Goal: Task Accomplishment & Management: Manage account settings

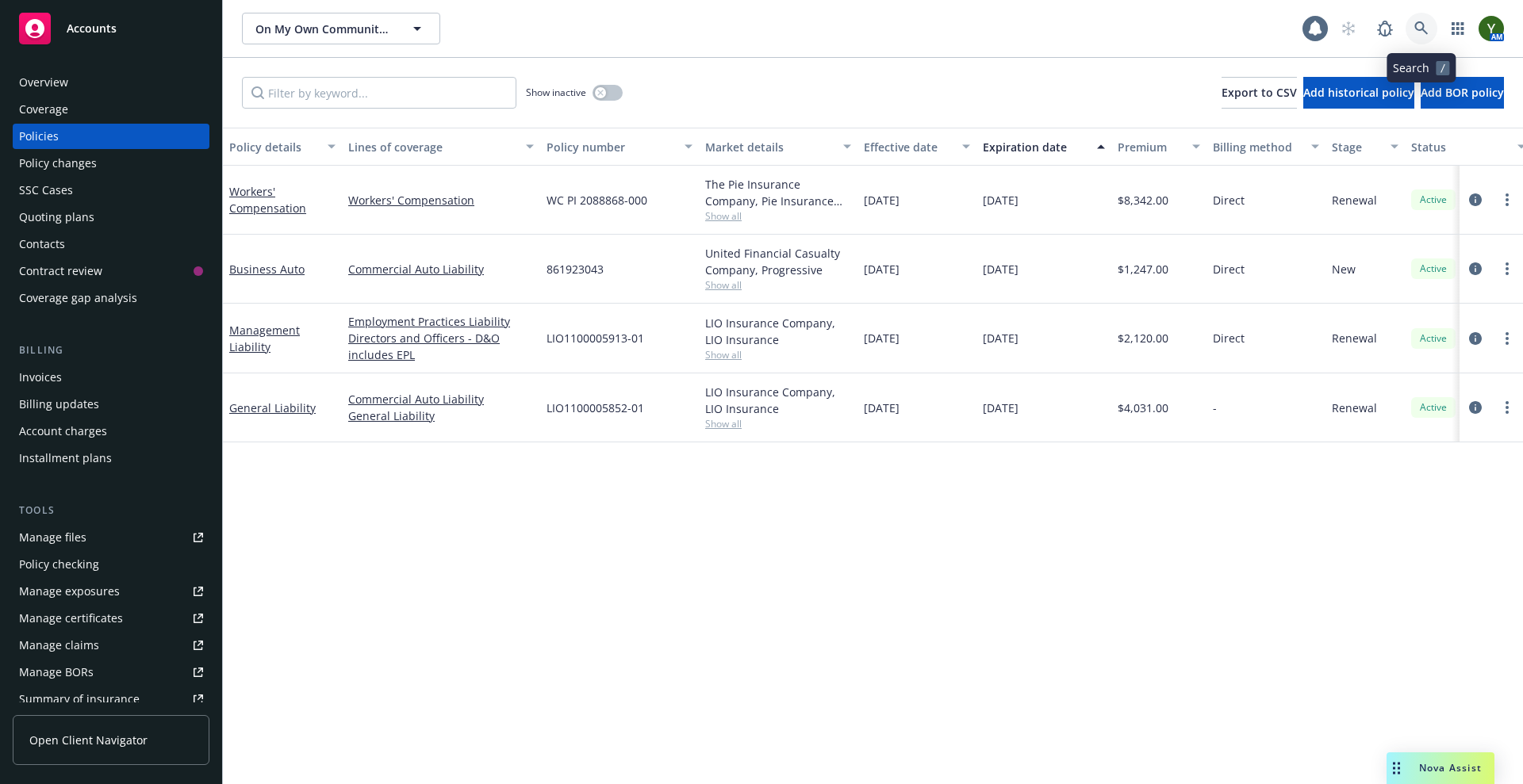
click at [1423, 35] on icon at bounding box center [1421, 28] width 14 height 14
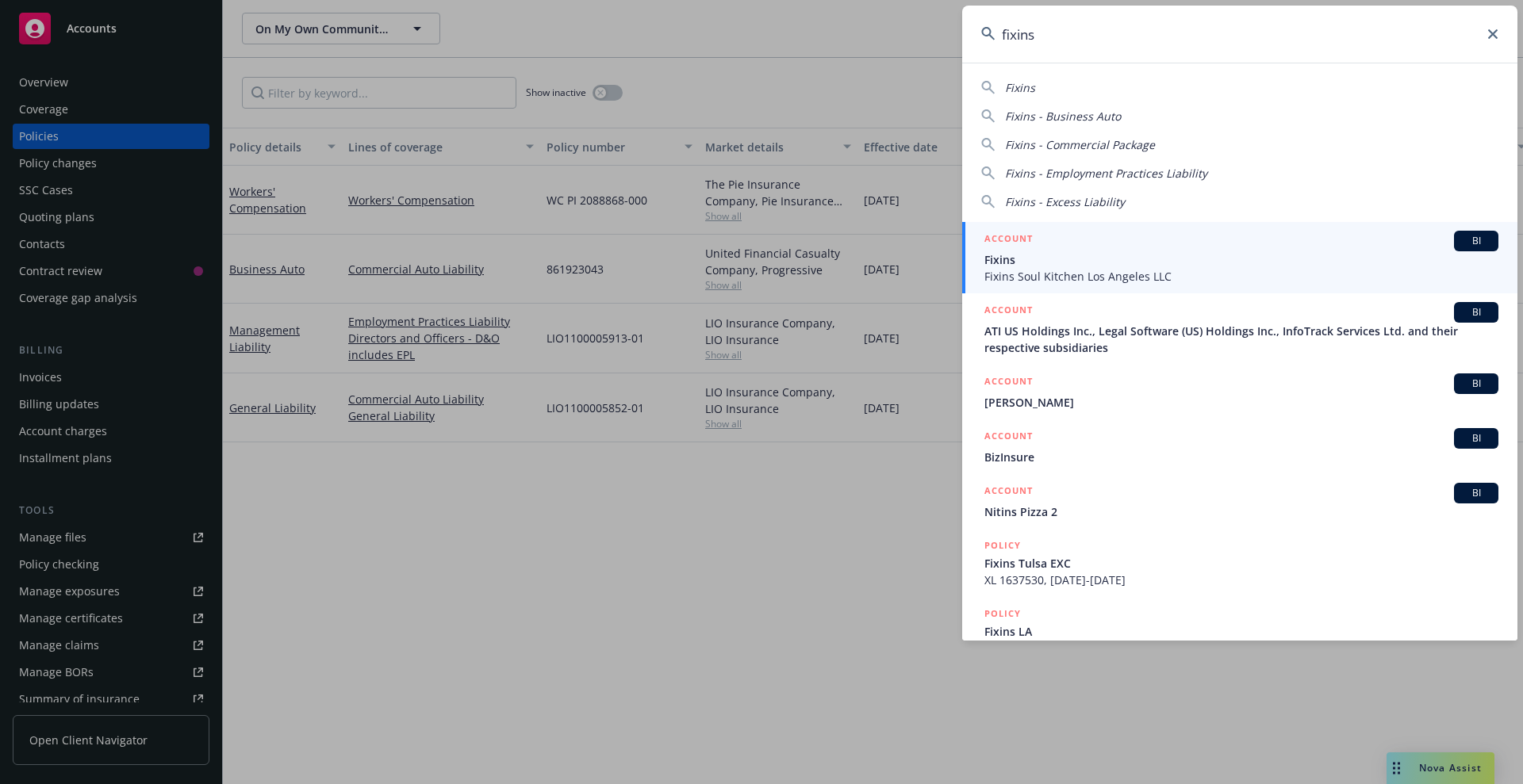
type input "fixins"
click at [1169, 263] on span "Fixins" at bounding box center [1242, 260] width 514 height 17
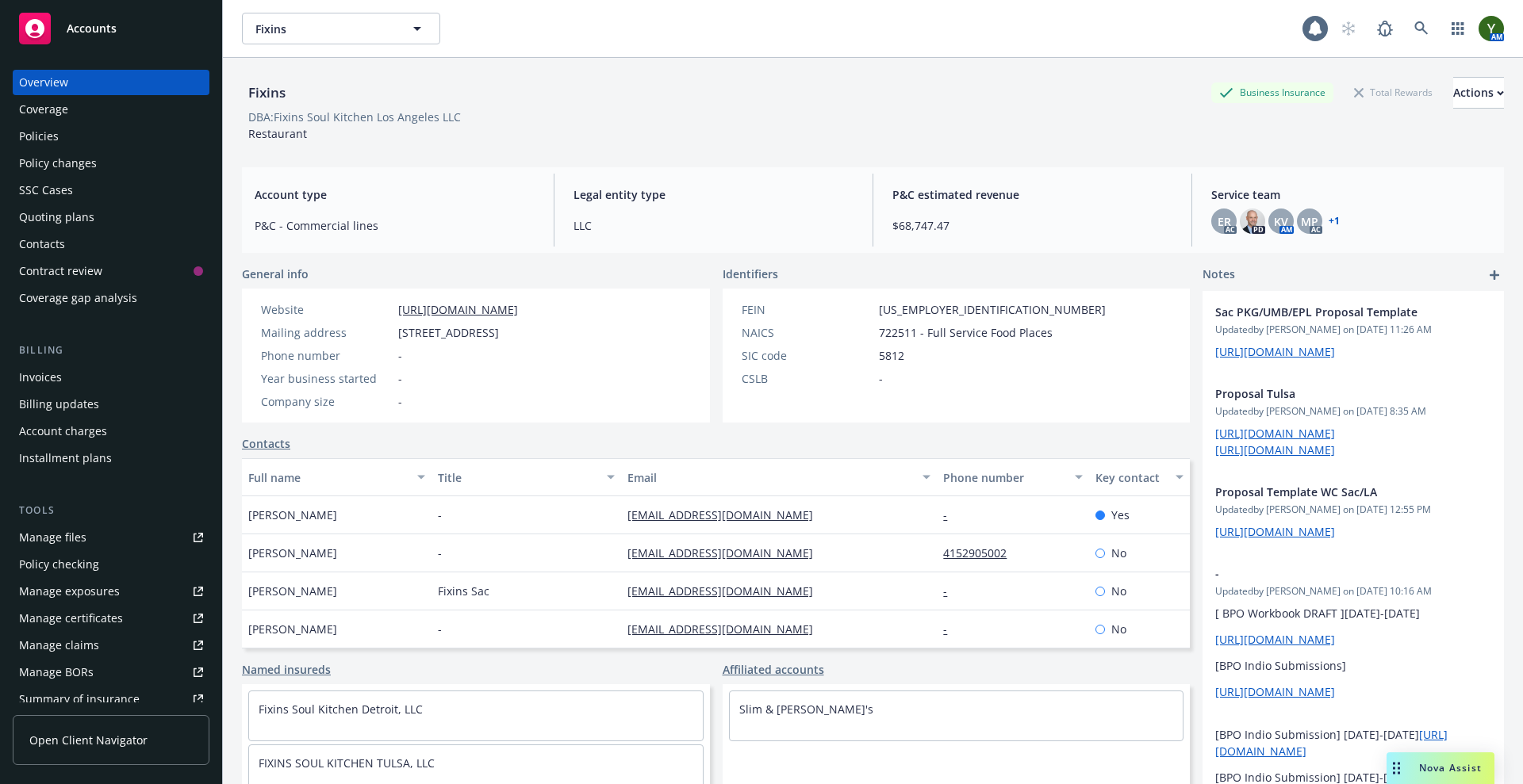
click at [94, 137] on div "Policies" at bounding box center [110, 137] width 184 height 25
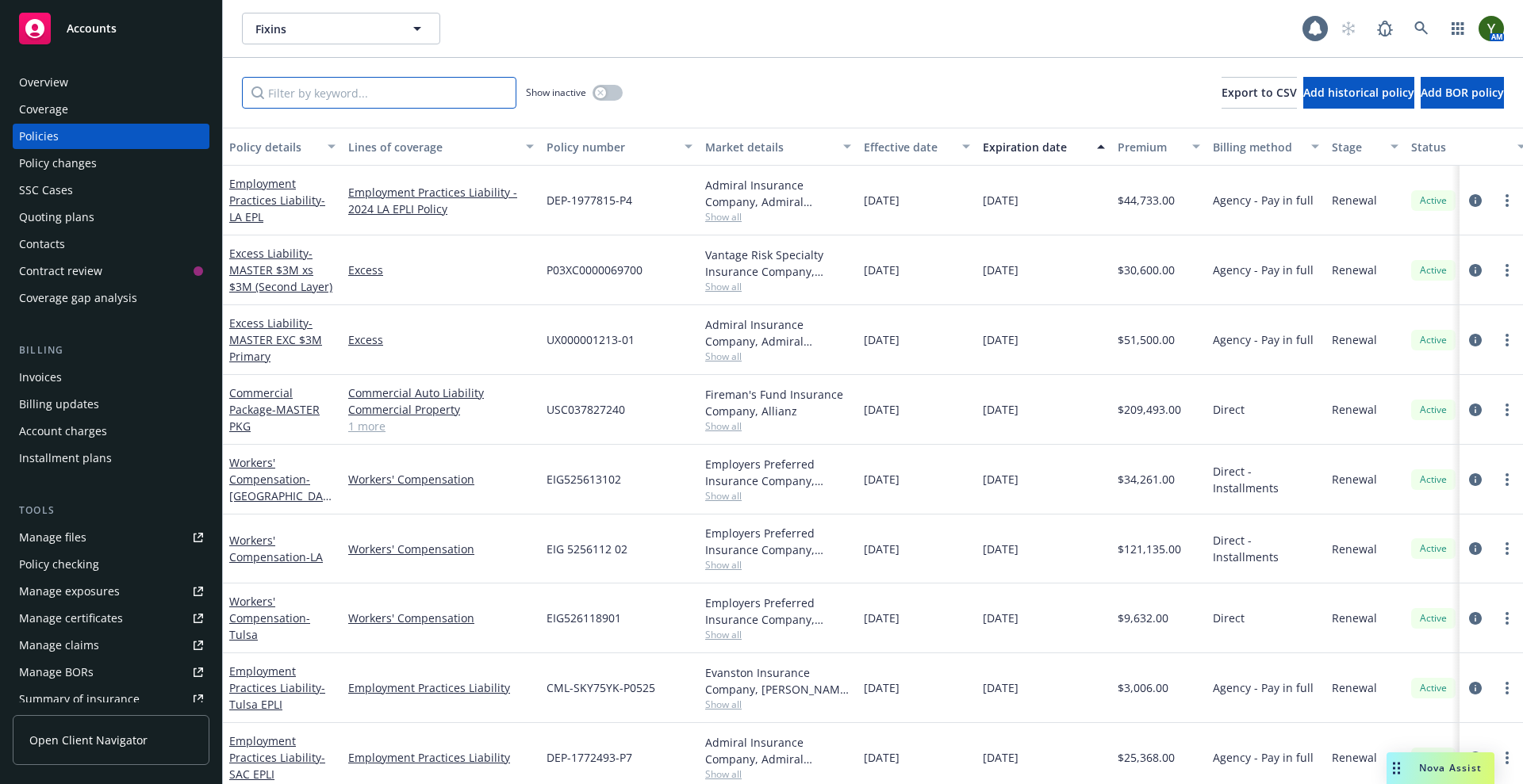
click at [424, 95] on input "Filter by keyword..." at bounding box center [379, 92] width 274 height 31
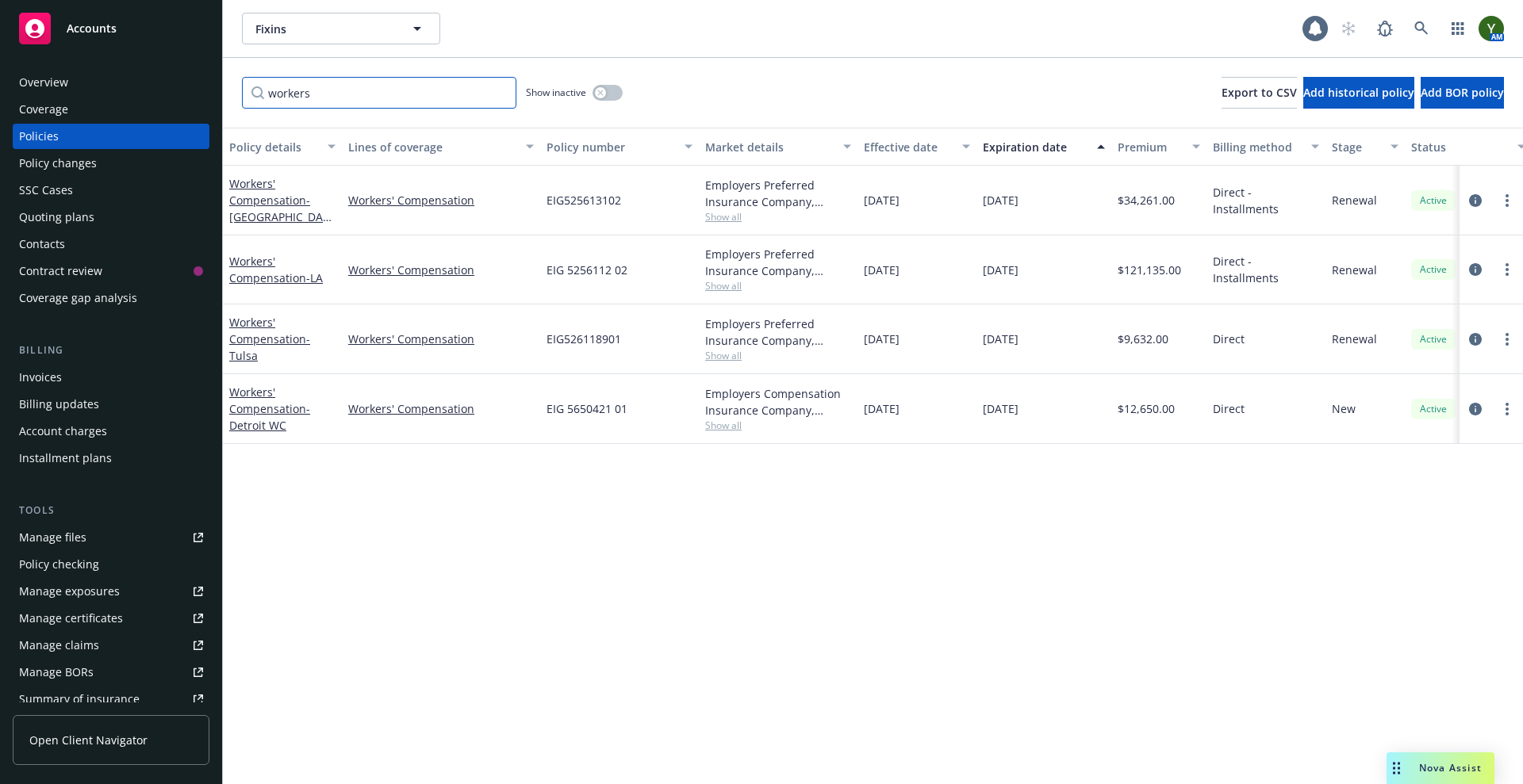
type input "workers"
click at [571, 269] on span "EIG 5256112 02" at bounding box center [587, 270] width 81 height 17
copy span "EIG 5256112 02"
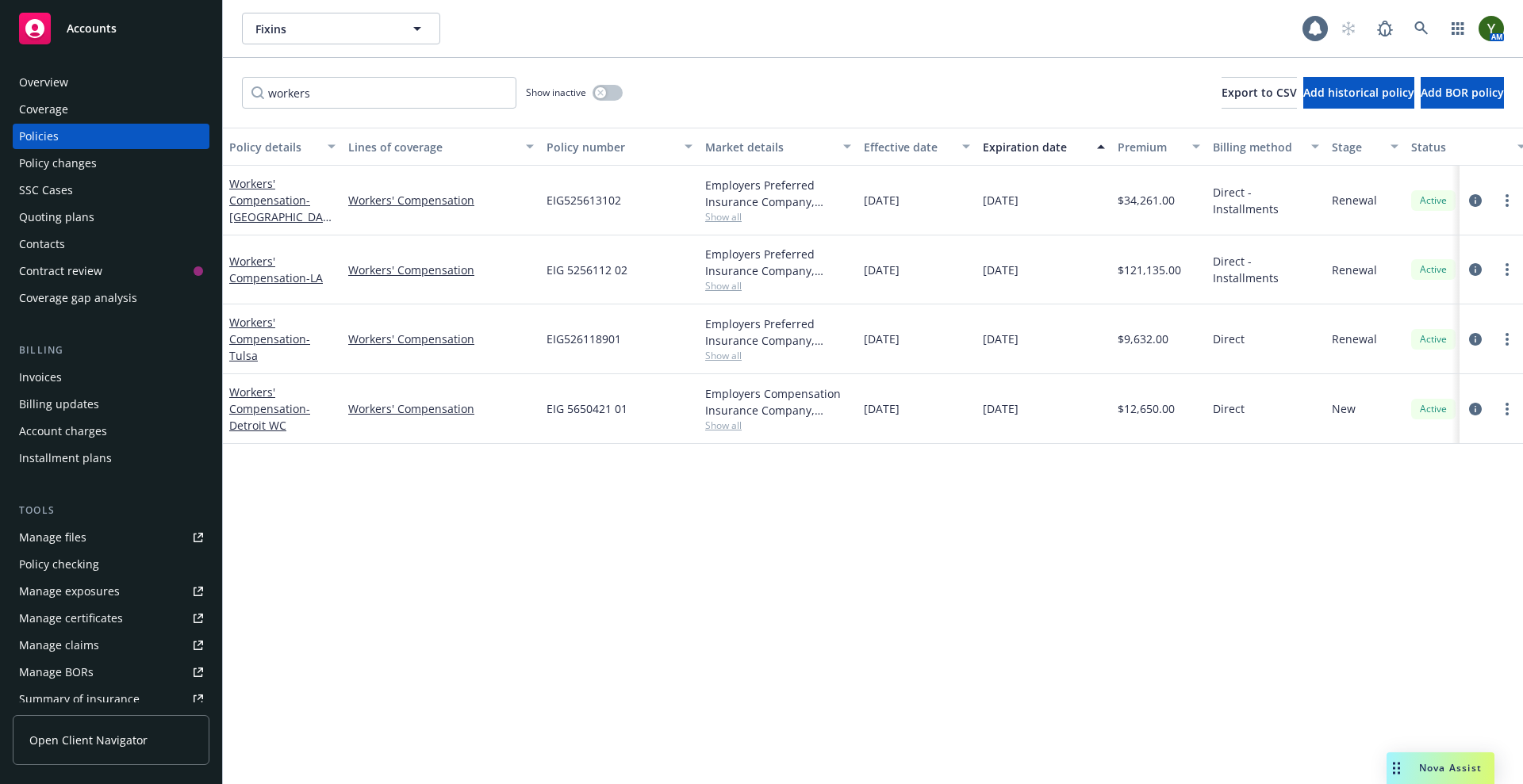
click at [570, 195] on span "EIG525613102" at bounding box center [584, 200] width 75 height 17
click at [587, 196] on span "EIG525613102" at bounding box center [584, 200] width 75 height 17
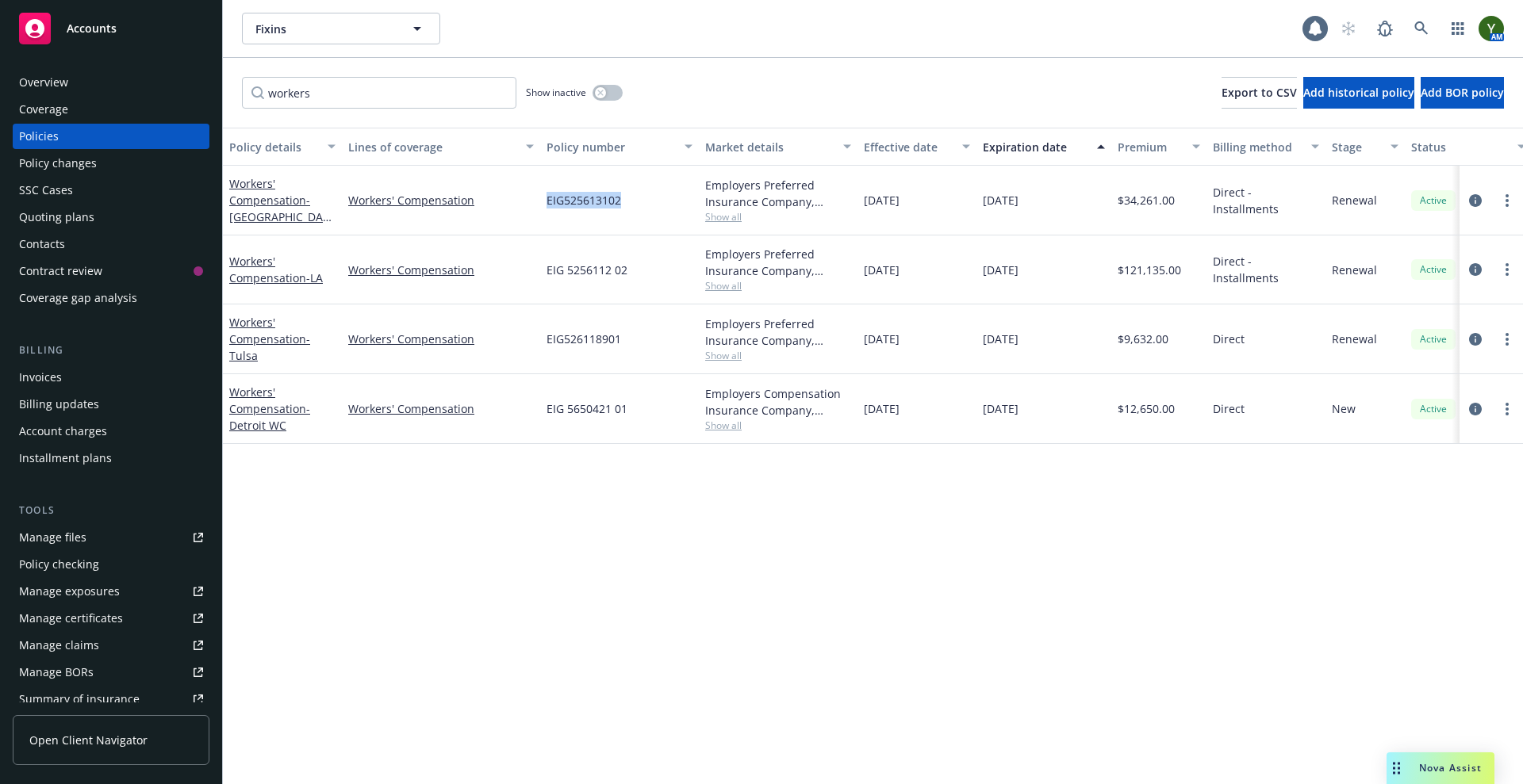
copy span "EIG525613102"
click at [1428, 34] on icon at bounding box center [1421, 28] width 14 height 14
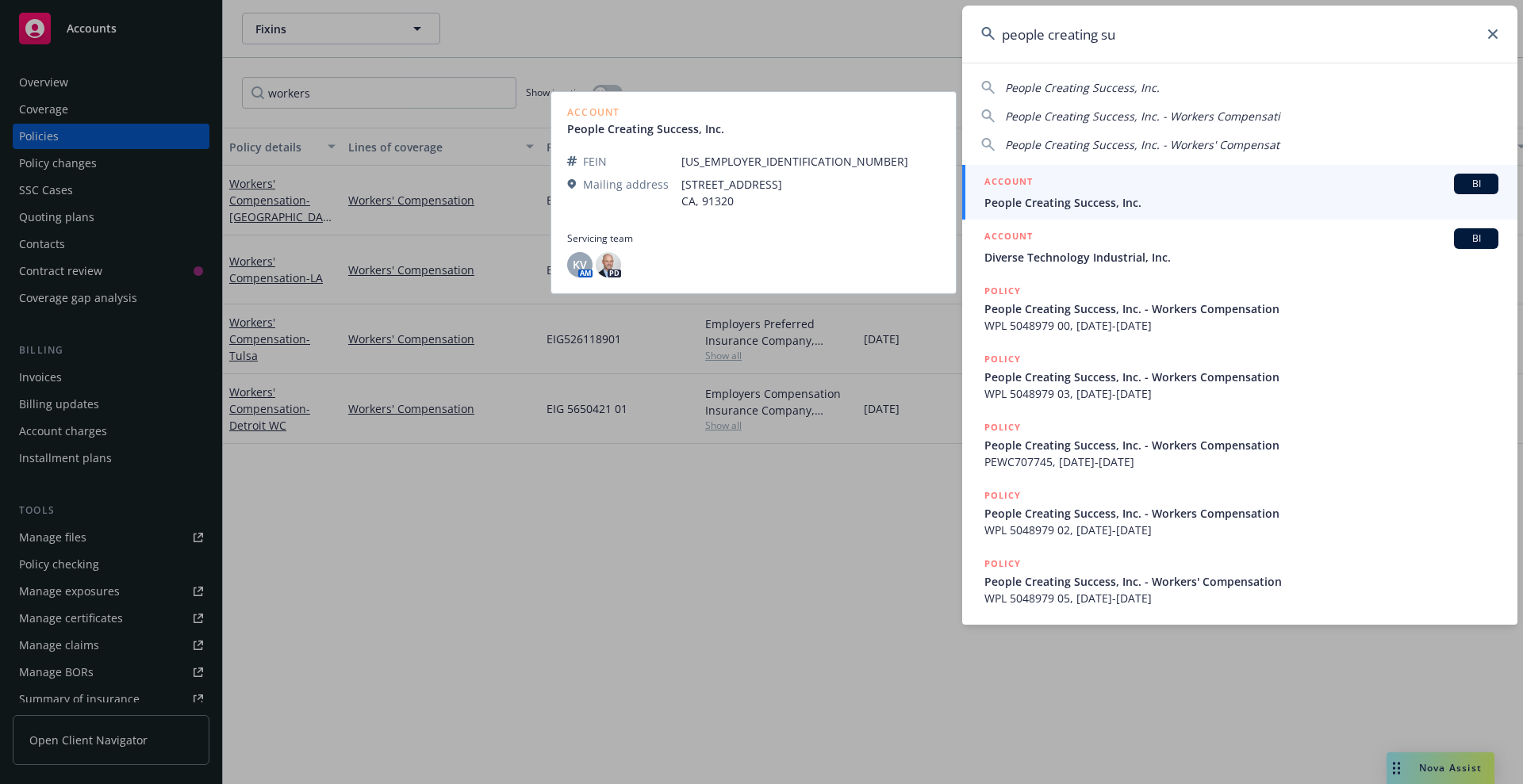
type input "people creating su"
click at [1466, 183] on span "BI" at bounding box center [1475, 183] width 31 height 14
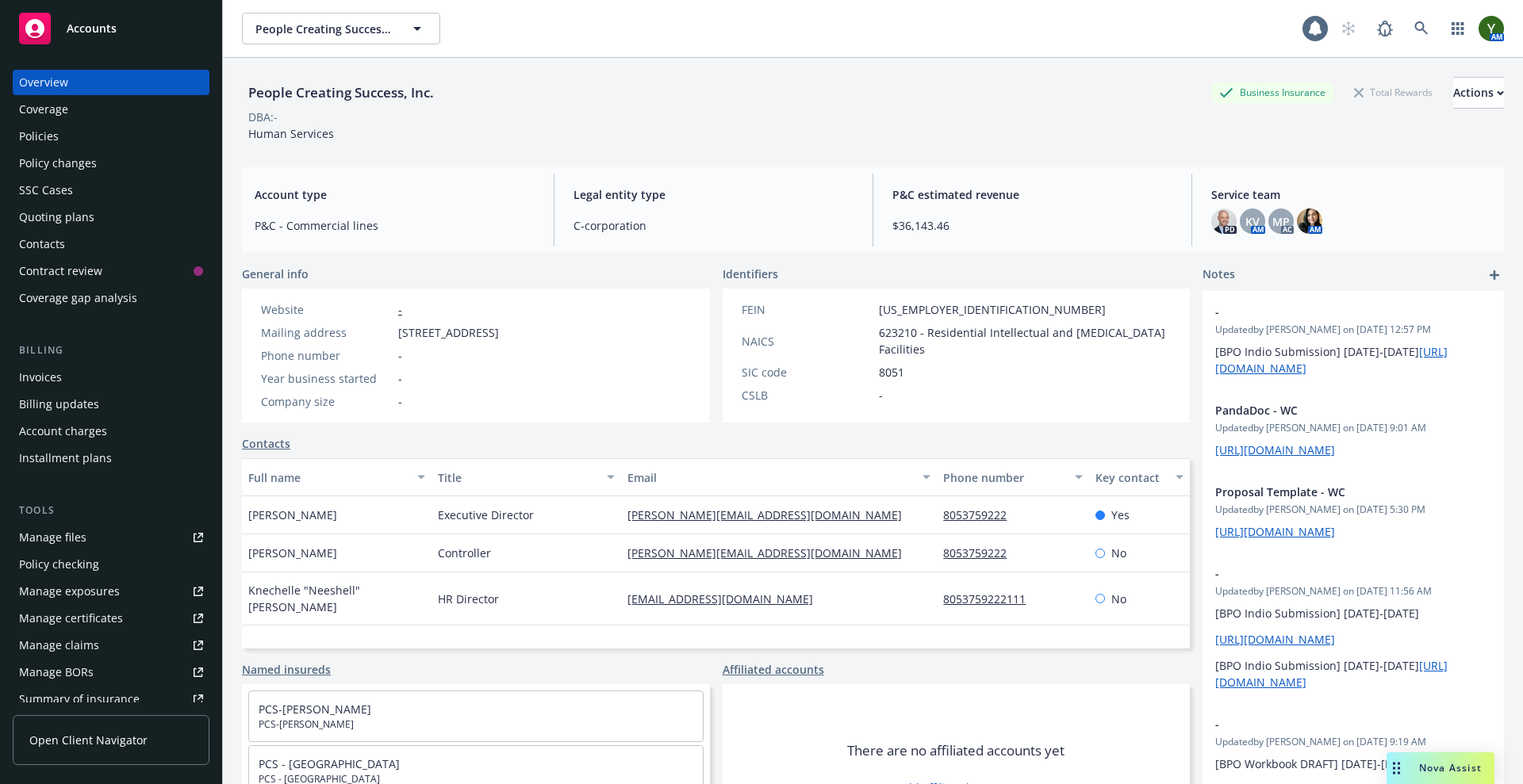
click at [104, 138] on div "Policies" at bounding box center [110, 137] width 184 height 25
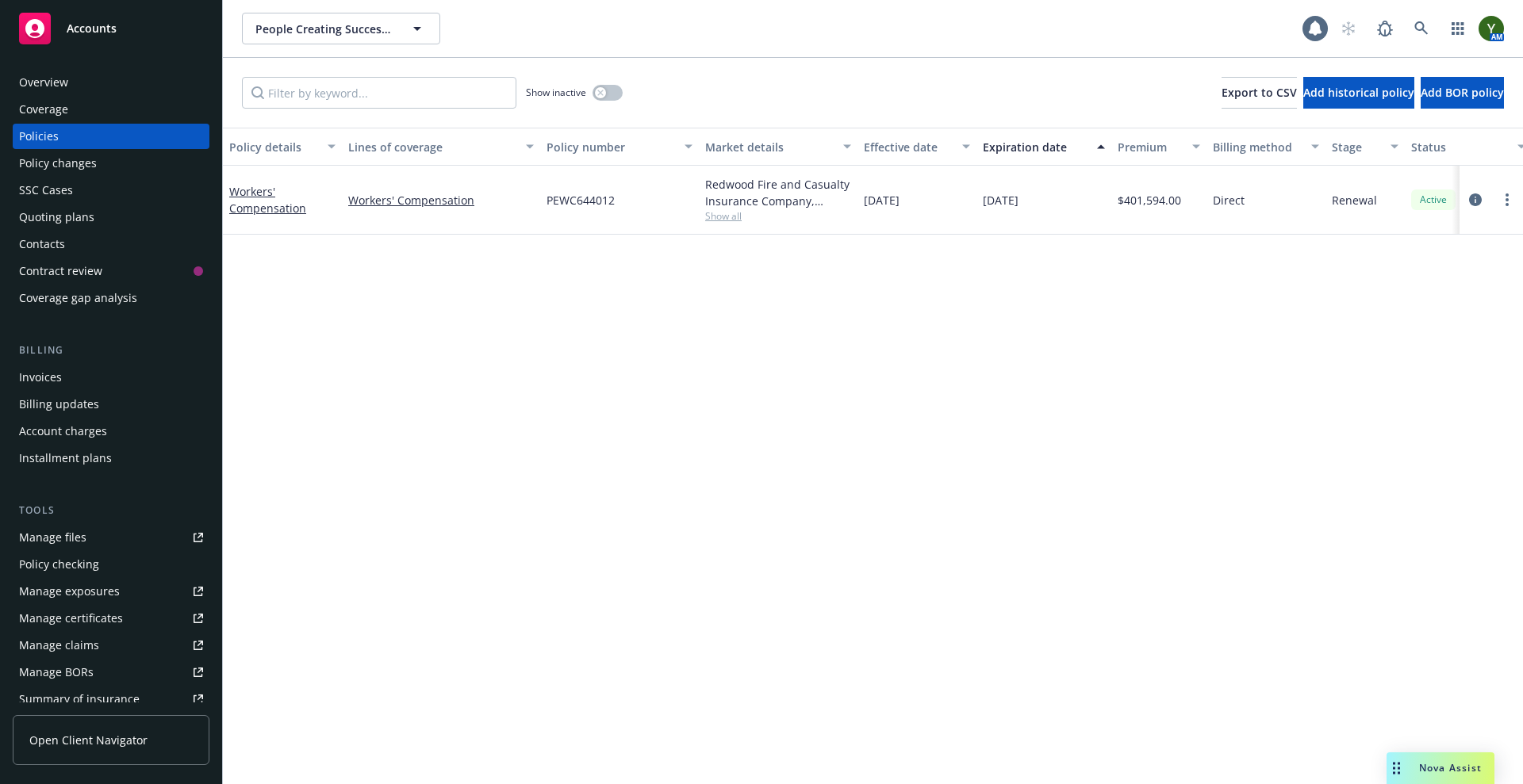
click at [564, 192] on span "PEWC644012" at bounding box center [581, 200] width 68 height 17
copy span "PEWC644012"
click at [1475, 204] on icon "circleInformation" at bounding box center [1475, 199] width 13 height 13
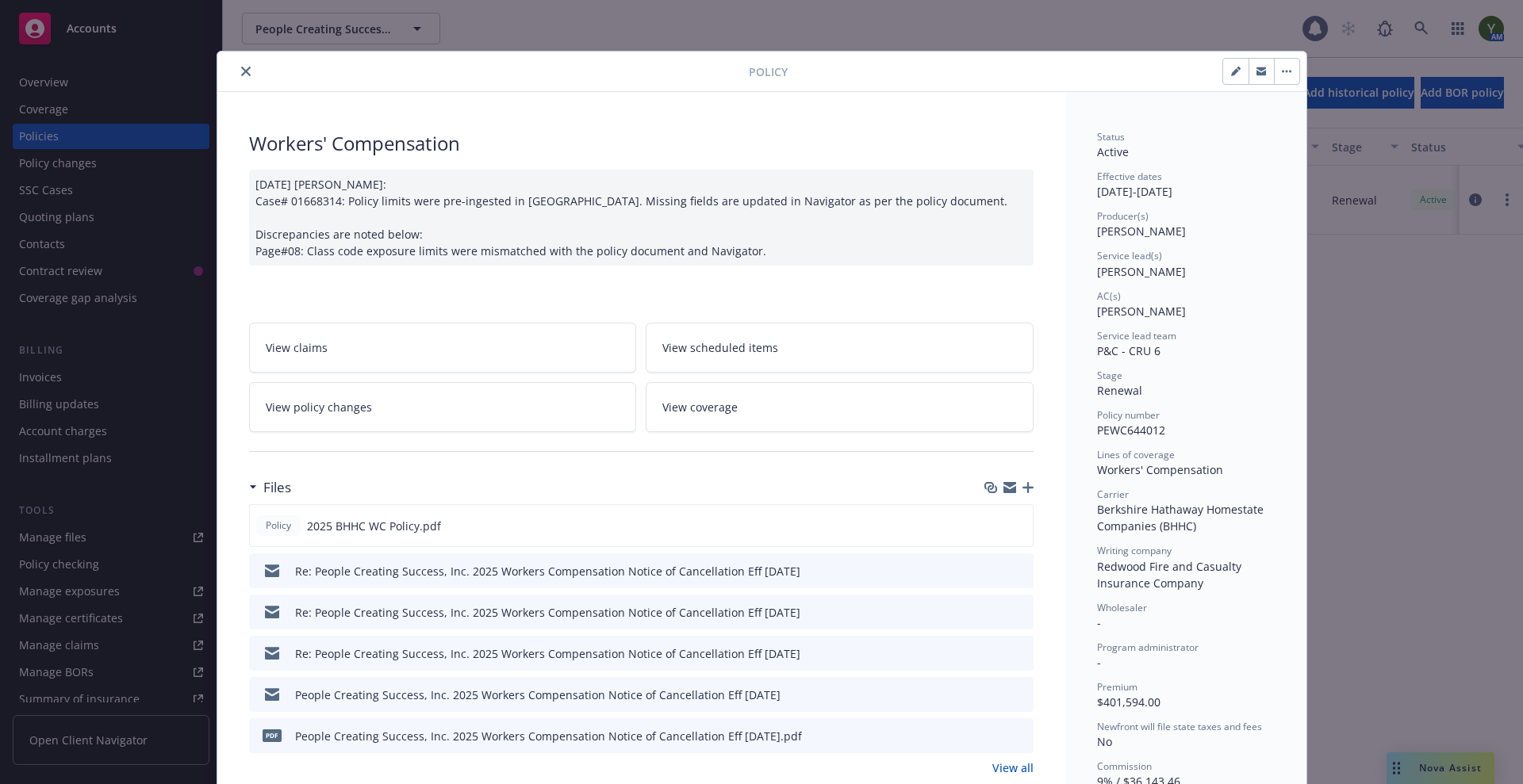
click at [1023, 485] on icon "button" at bounding box center [1028, 487] width 11 height 11
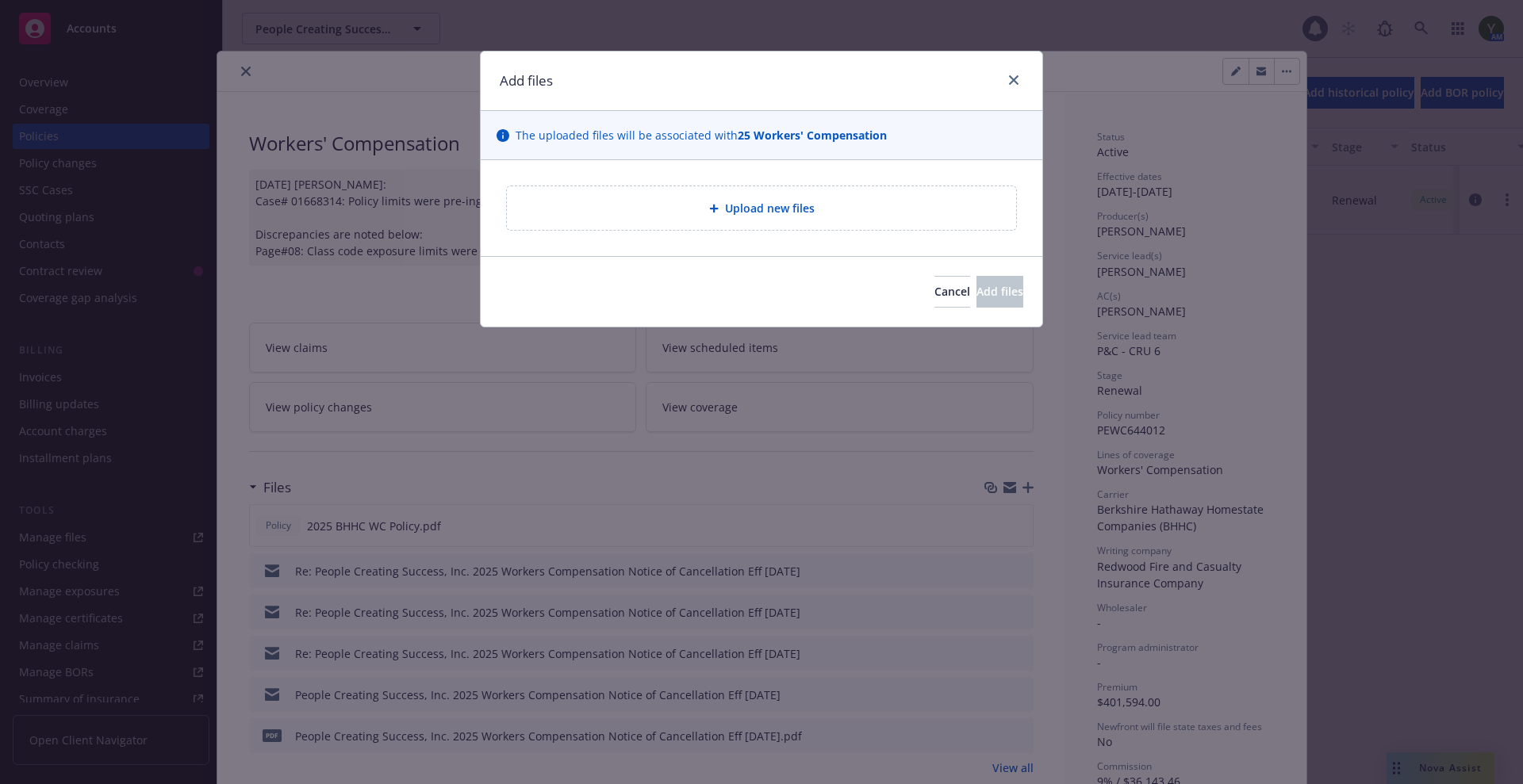
click at [666, 212] on div "Upload new files" at bounding box center [762, 208] width 484 height 18
type textarea "x"
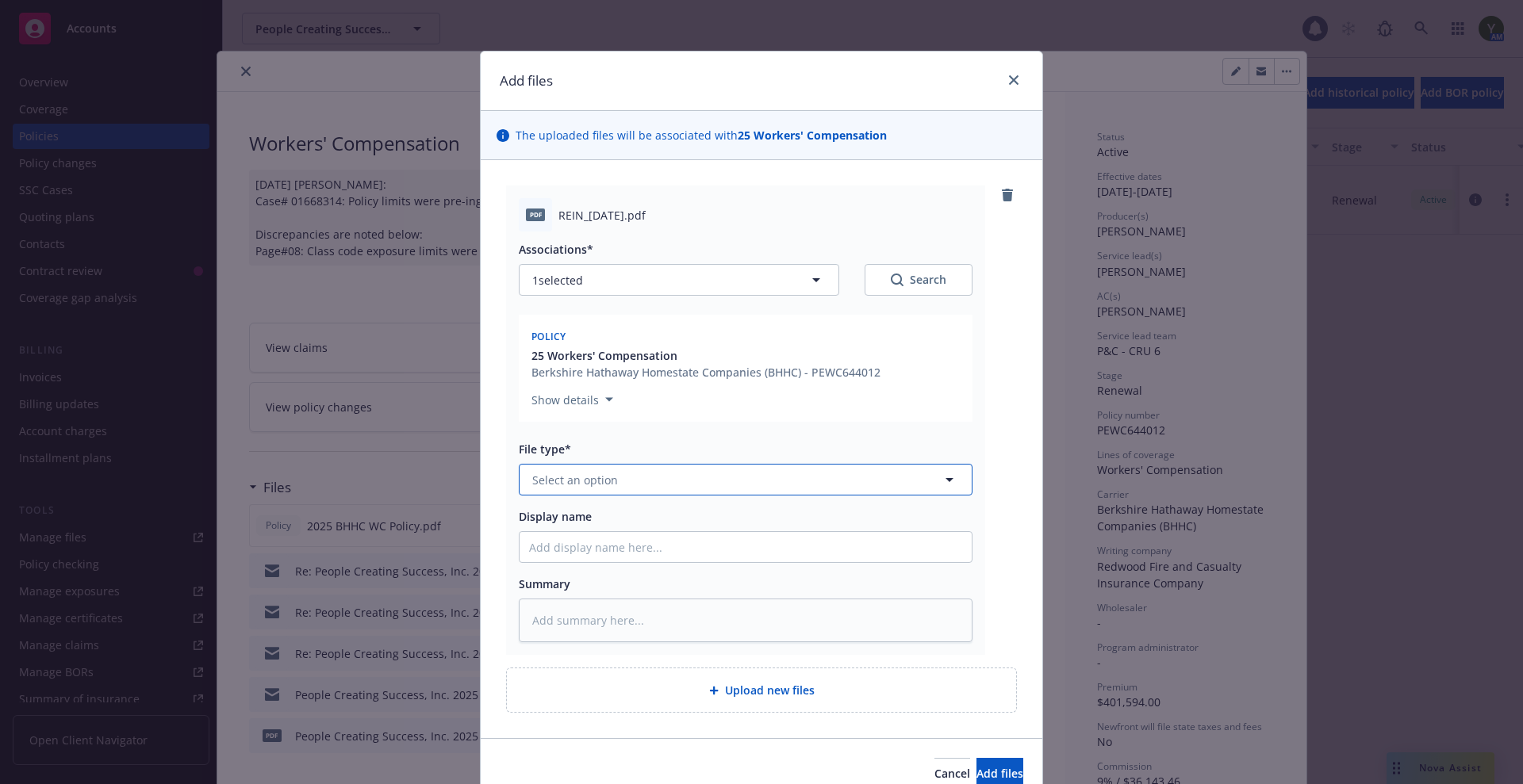
click at [568, 479] on span "Select an option" at bounding box center [575, 480] width 86 height 17
type input "reins"
click at [567, 519] on span "Reinstatement" at bounding box center [576, 524] width 80 height 17
click at [976, 773] on span "Add files" at bounding box center [999, 774] width 47 height 15
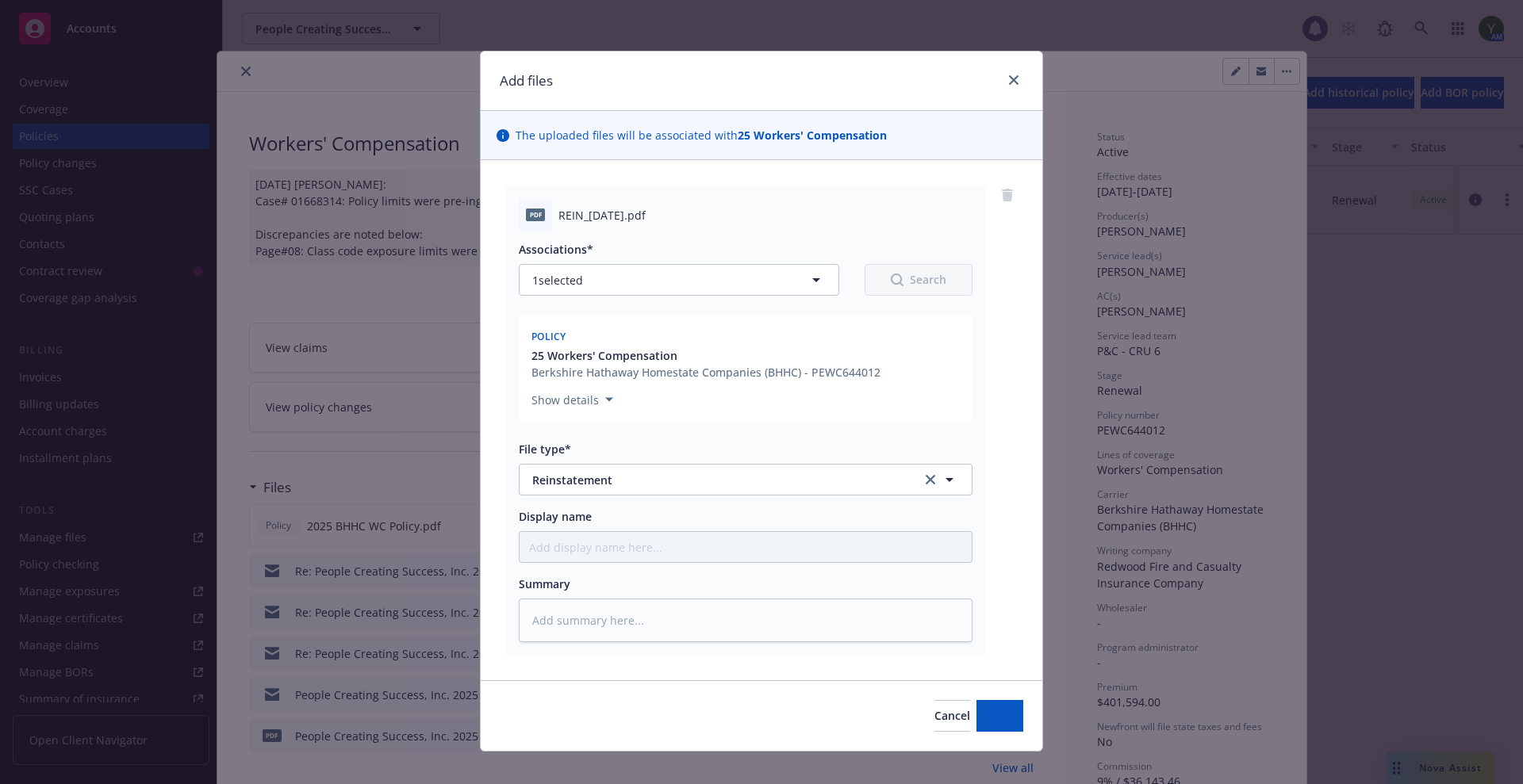
type textarea "x"
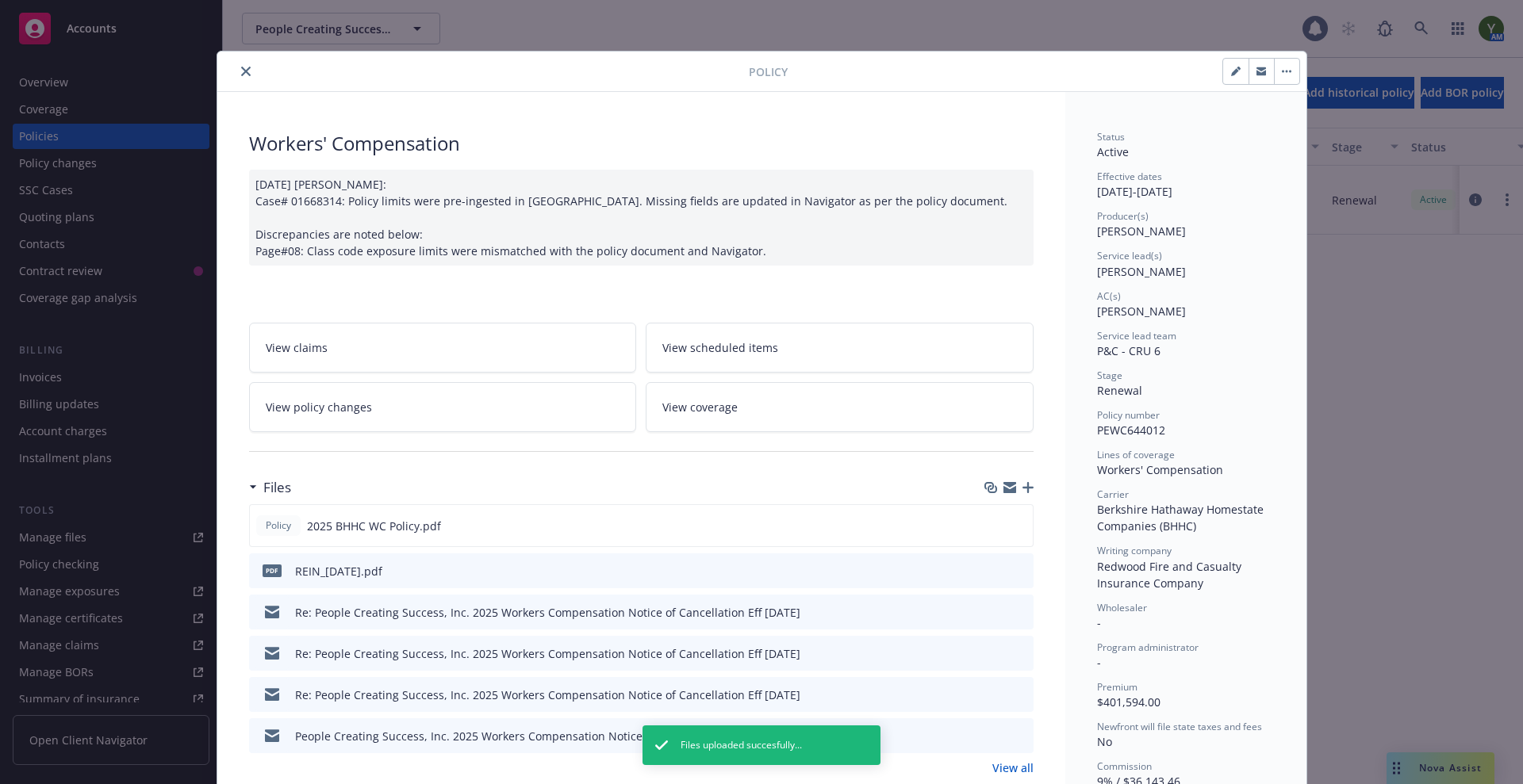
click at [1012, 606] on icon "preview file" at bounding box center [1019, 611] width 14 height 11
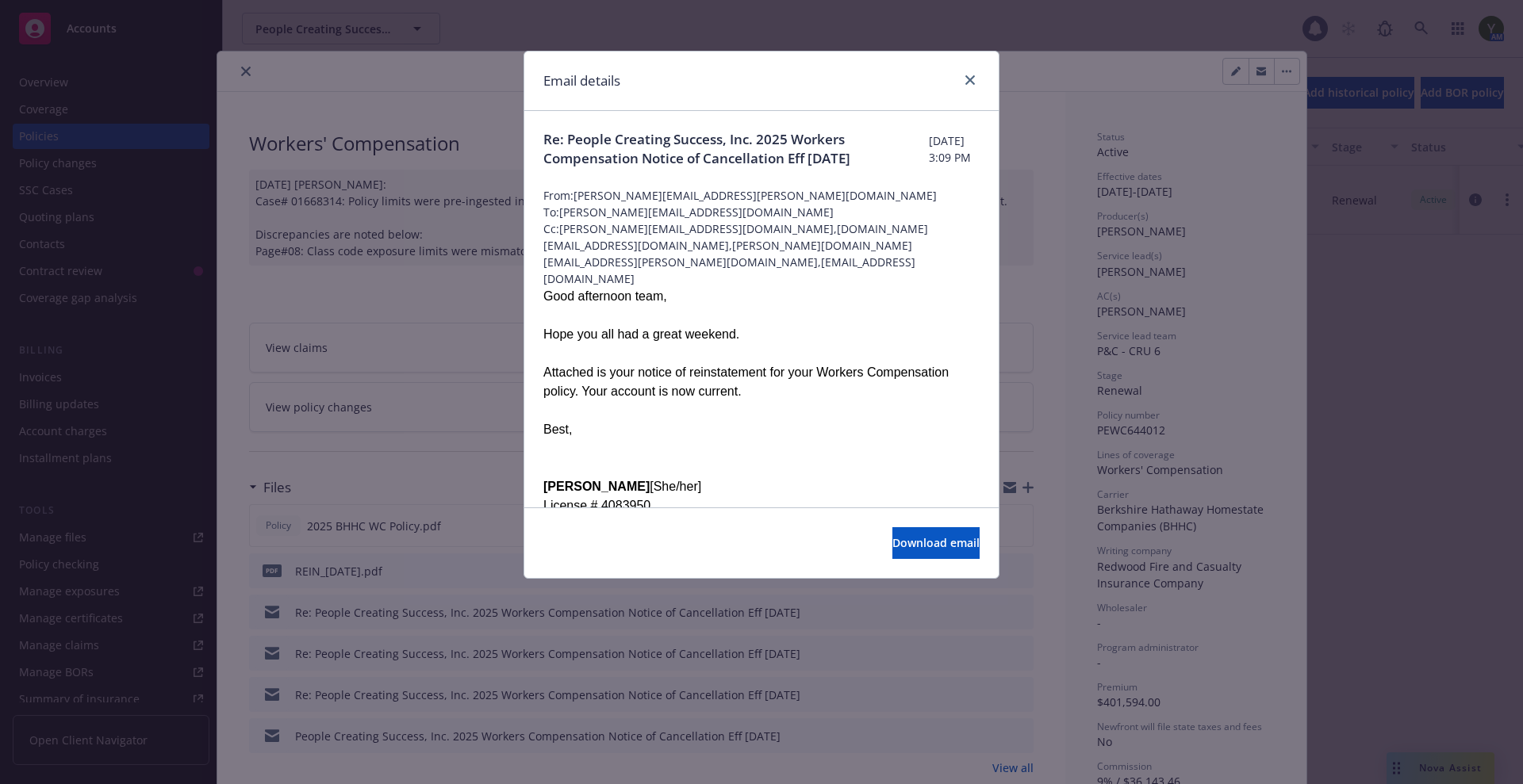
click at [964, 69] on div "Email details" at bounding box center [762, 81] width 475 height 59
click at [968, 76] on icon "close" at bounding box center [969, 80] width 9 height 9
